Goal: Task Accomplishment & Management: Use online tool/utility

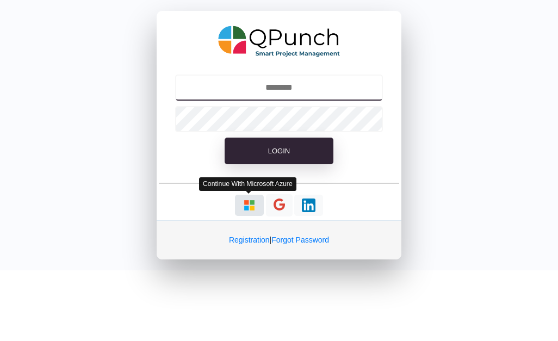
type input "**********"
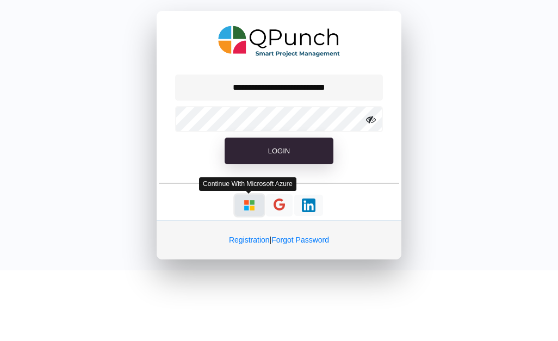
click at [244, 204] on img "button" at bounding box center [249, 205] width 14 height 14
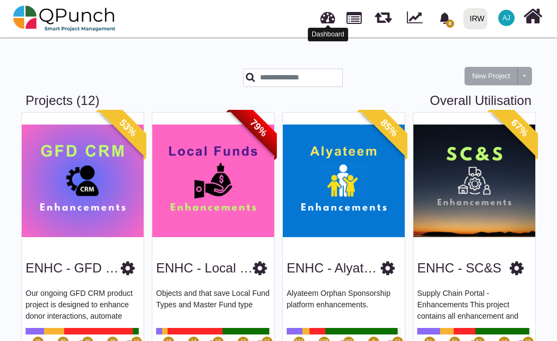
click at [328, 14] on link at bounding box center [327, 16] width 15 height 18
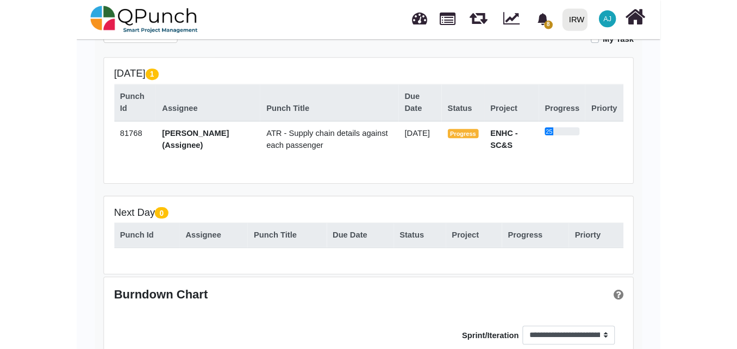
scroll to position [214, 0]
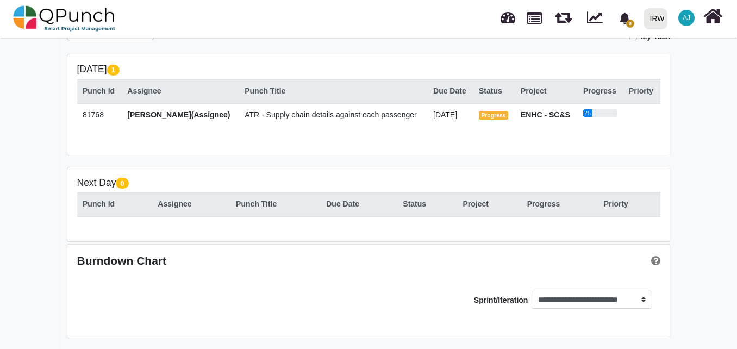
click at [258, 121] on td "ATR - Supply chain details against each passenger" at bounding box center [333, 116] width 189 height 27
click at [277, 114] on span "ATR - Supply chain details against each passenger" at bounding box center [331, 114] width 172 height 9
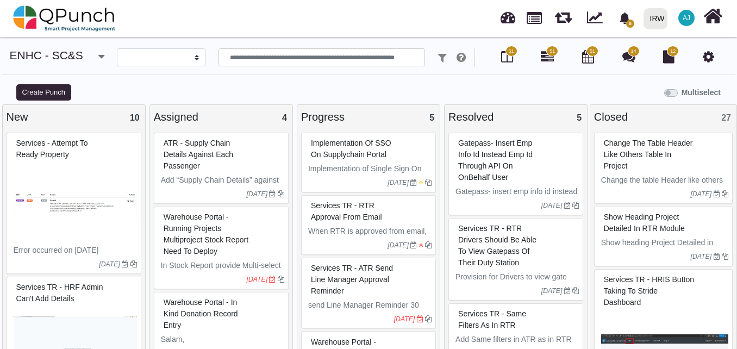
select select
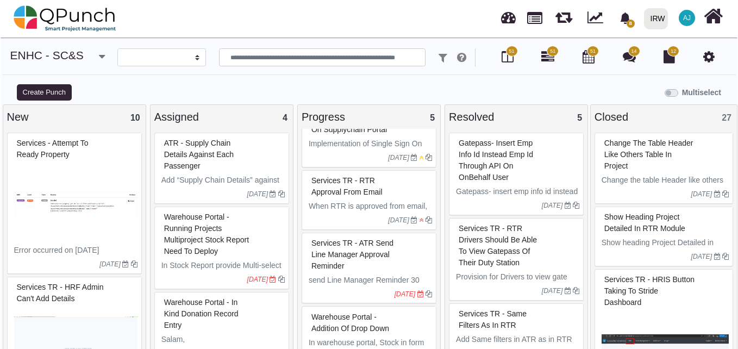
scroll to position [26, 0]
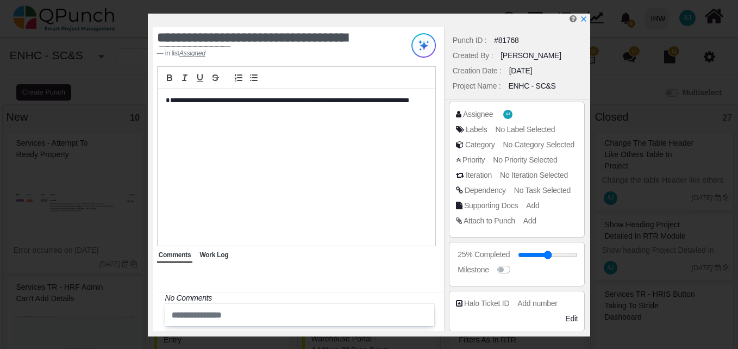
click at [215, 259] on span "Work Log" at bounding box center [213, 255] width 29 height 8
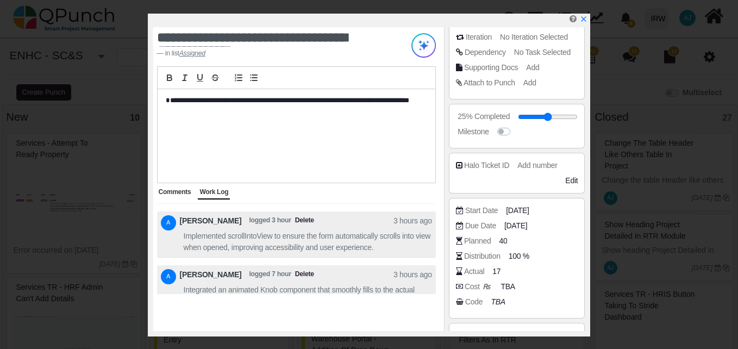
scroll to position [139, 0]
click at [495, 269] on span "17" at bounding box center [498, 270] width 8 height 11
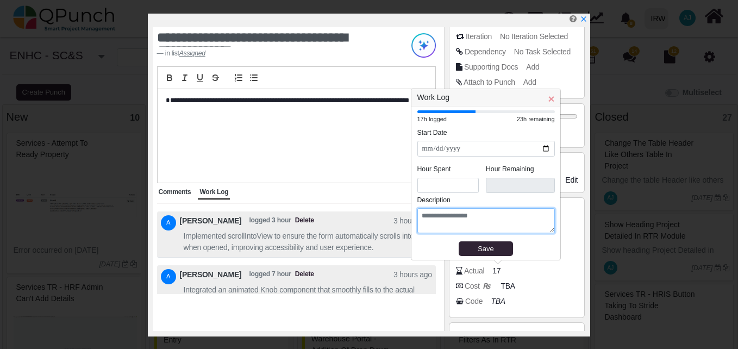
click at [463, 221] on textarea at bounding box center [486, 220] width 138 height 25
paste textarea "**********"
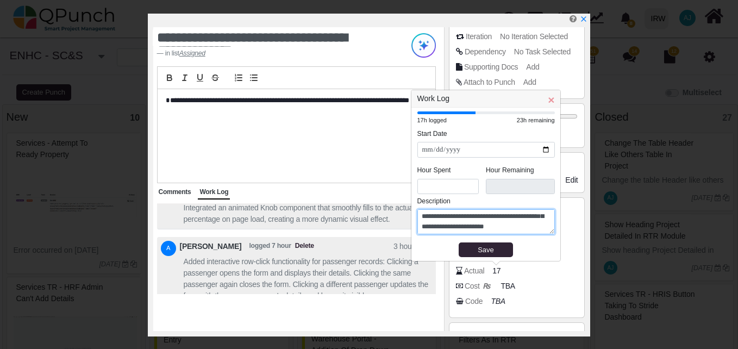
scroll to position [0, 0]
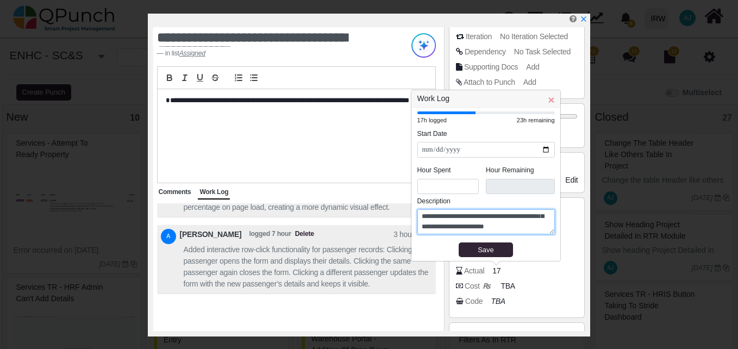
type textarea "**********"
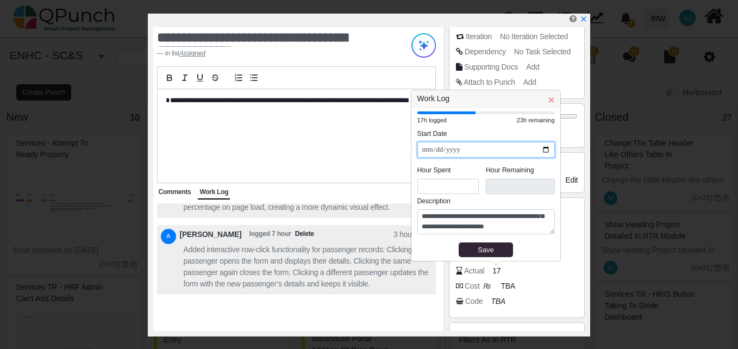
click at [546, 151] on input "**********" at bounding box center [486, 150] width 138 height 16
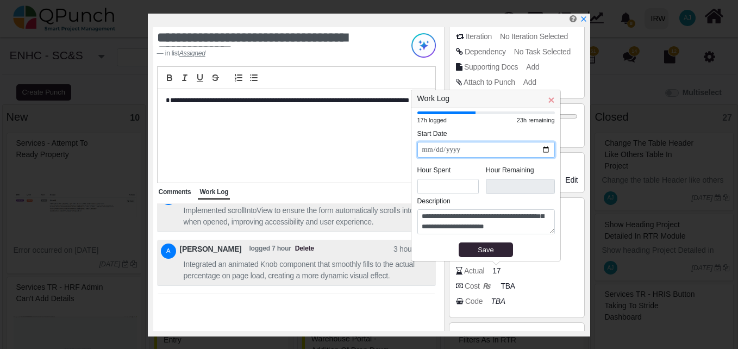
scroll to position [-94, 0]
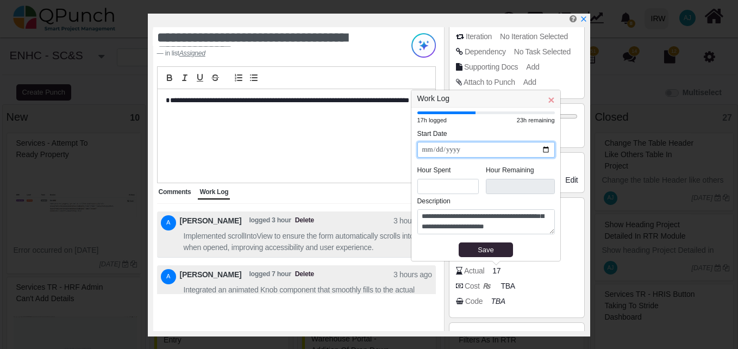
click at [549, 148] on input "**********" at bounding box center [486, 150] width 138 height 16
drag, startPoint x: 426, startPoint y: 183, endPoint x: 415, endPoint y: 183, distance: 10.9
click at [415, 183] on div "**********" at bounding box center [485, 184] width 149 height 153
type input "*"
type input "****"
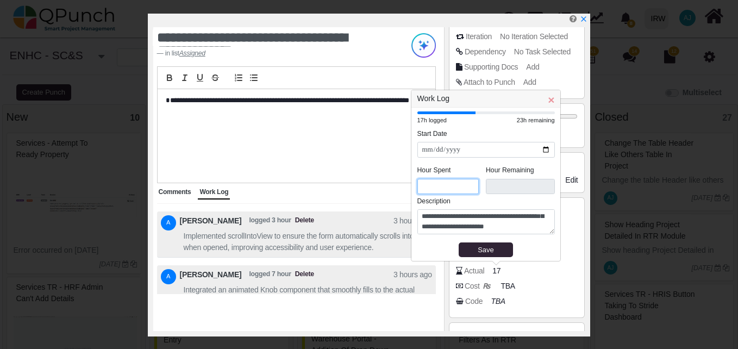
type input "*"
click at [511, 200] on legend "Description" at bounding box center [486, 203] width 138 height 14
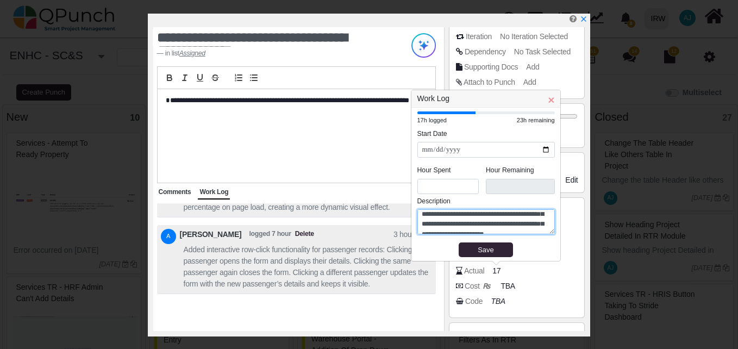
scroll to position [30, 0]
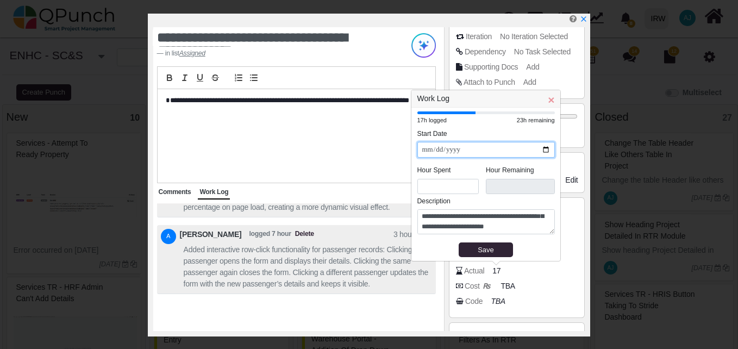
click at [548, 148] on input "**********" at bounding box center [486, 150] width 138 height 16
click at [557, 214] on div "Start Date 08-09-2025 Due Date 12-09-2025 Planned 40 Distribution 100 % Actual …" at bounding box center [517, 257] width 145 height 125
click at [491, 253] on div "Save" at bounding box center [486, 250] width 47 height 11
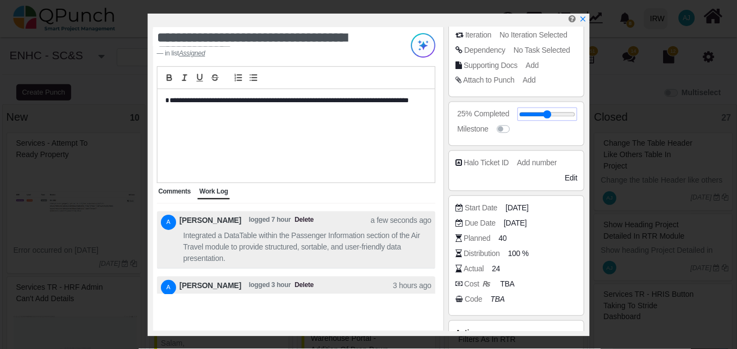
scroll to position [0, 0]
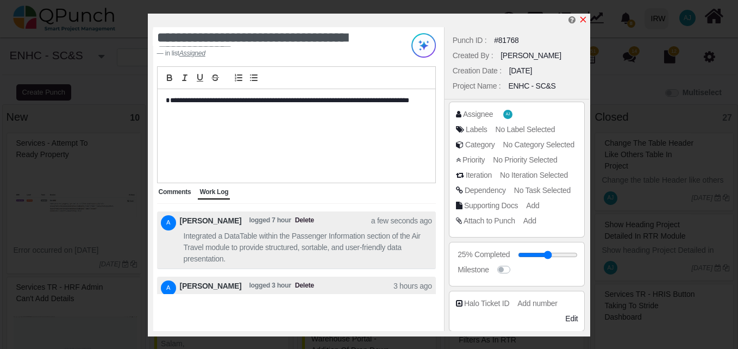
click at [557, 22] on icon "x" at bounding box center [584, 20] width 6 height 6
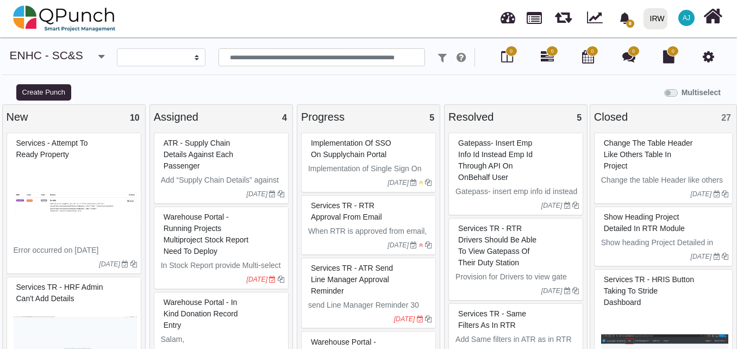
select select
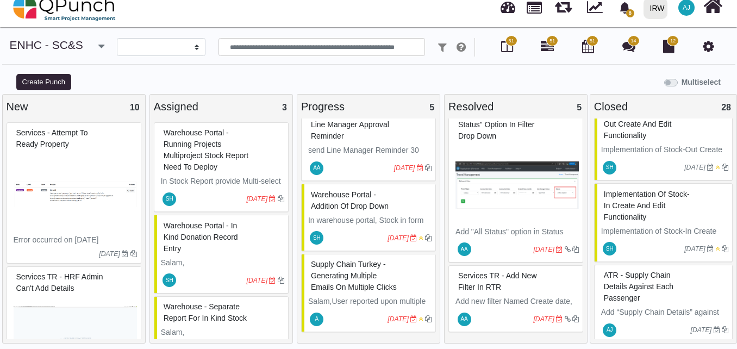
scroll to position [1933, 0]
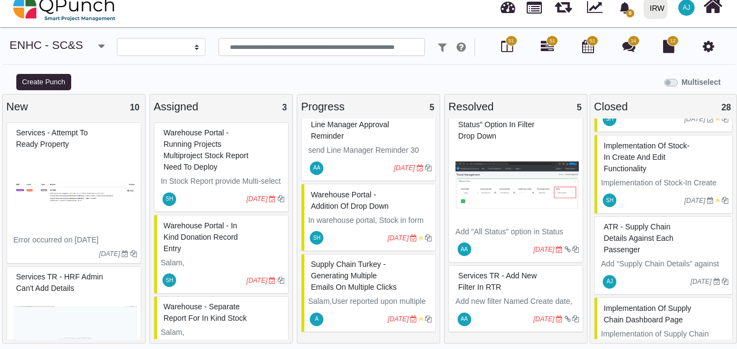
click at [648, 228] on span "ATR - Supply chain details against each passenger" at bounding box center [639, 238] width 70 height 32
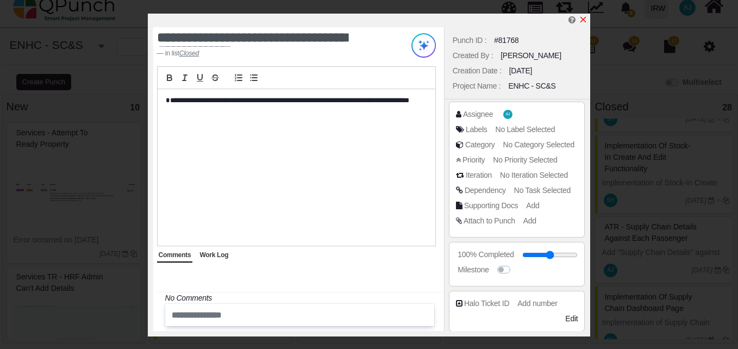
click at [583, 16] on icon "x" at bounding box center [583, 19] width 9 height 9
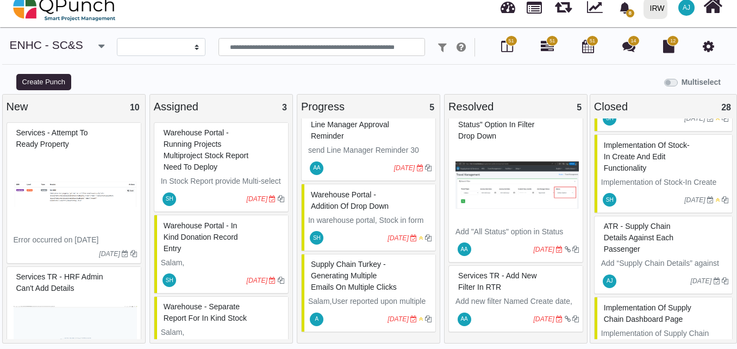
scroll to position [1933, 0]
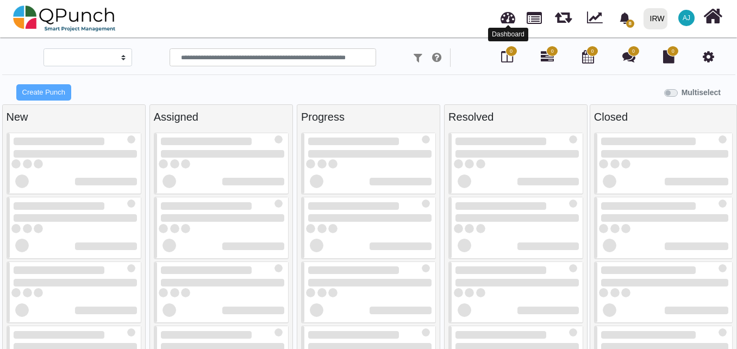
click at [509, 16] on link at bounding box center [508, 16] width 15 height 18
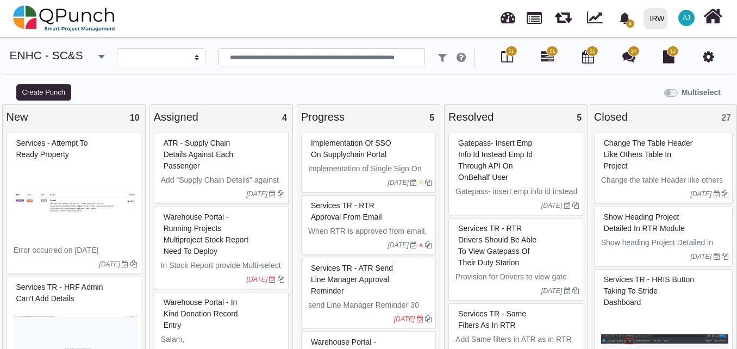
select select
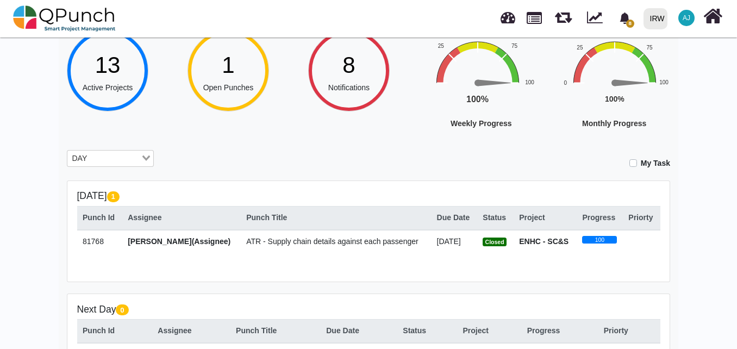
scroll to position [88, 0]
click at [139, 164] on div "DAY Loading..." at bounding box center [110, 158] width 103 height 19
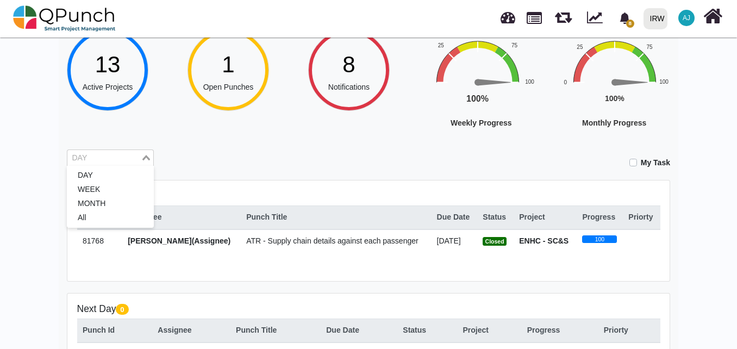
click at [139, 164] on div "DAY Loading..." at bounding box center [110, 157] width 87 height 17
click at [130, 204] on li "MONTH" at bounding box center [110, 204] width 87 height 14
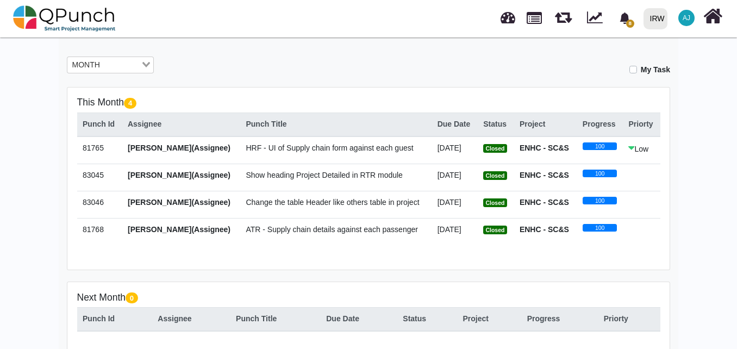
scroll to position [160, 0]
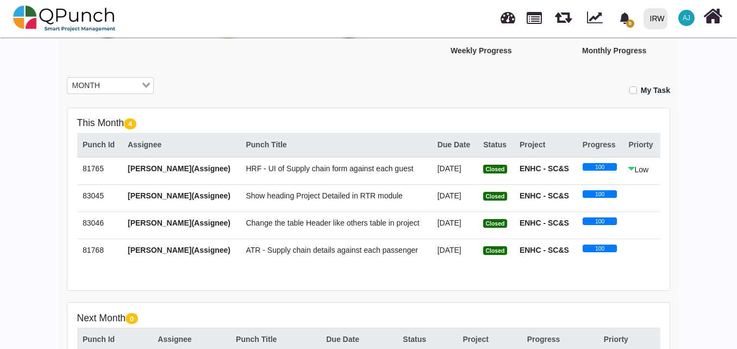
click at [407, 91] on div "My Task" at bounding box center [420, 86] width 500 height 19
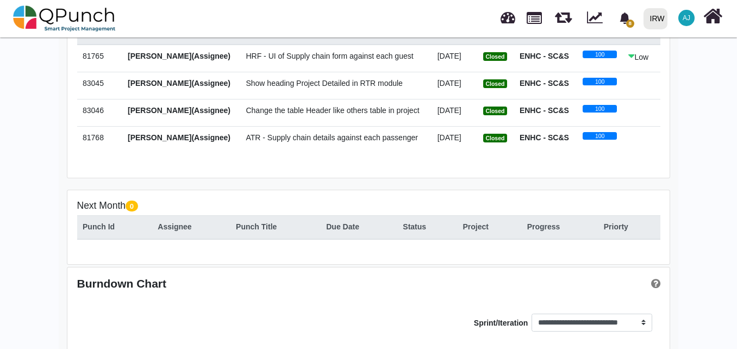
scroll to position [273, 0]
